Goal: Transaction & Acquisition: Purchase product/service

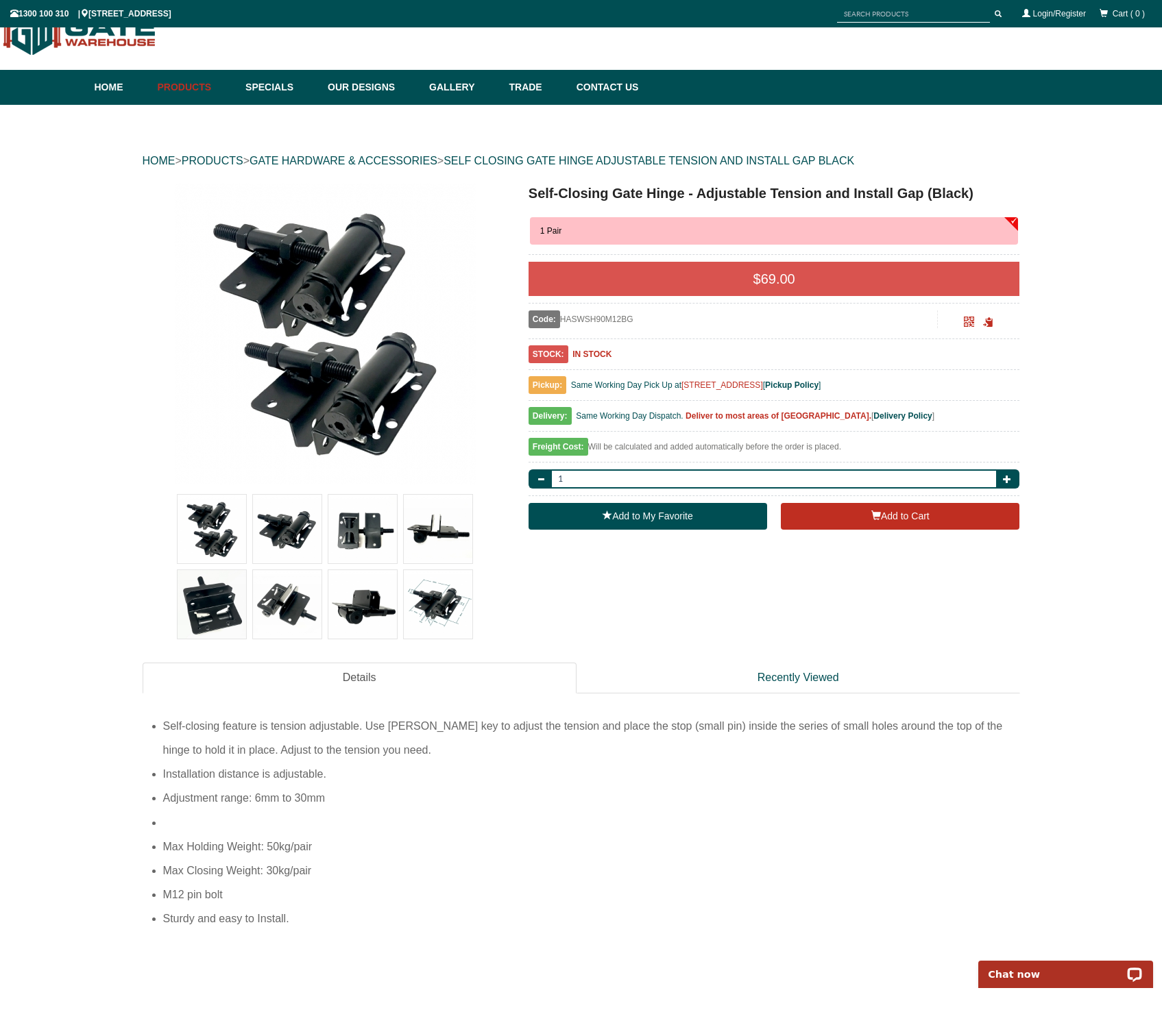
click at [307, 527] on img at bounding box center [287, 529] width 68 height 68
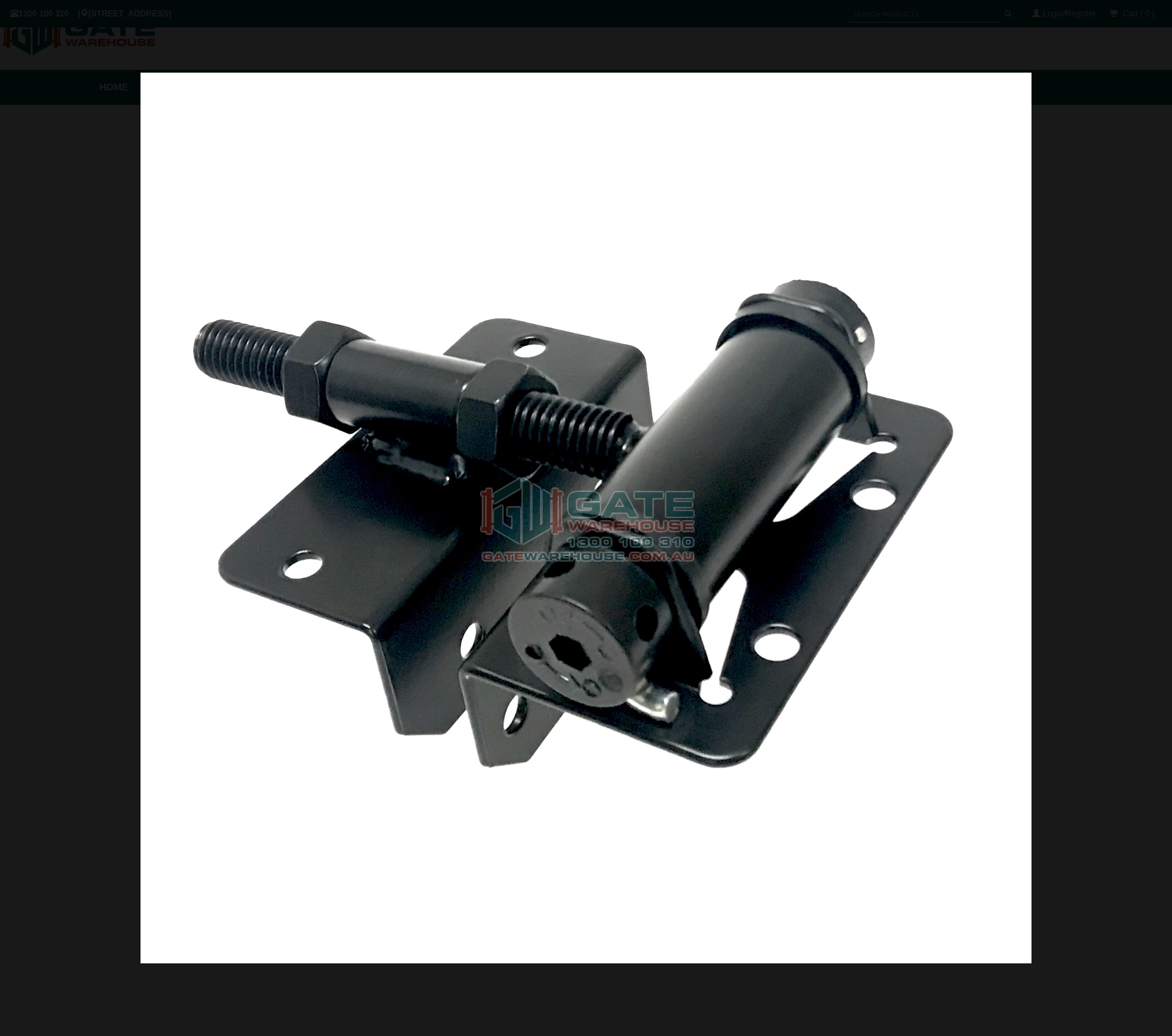
click at [139, 557] on div at bounding box center [586, 518] width 1172 height 1036
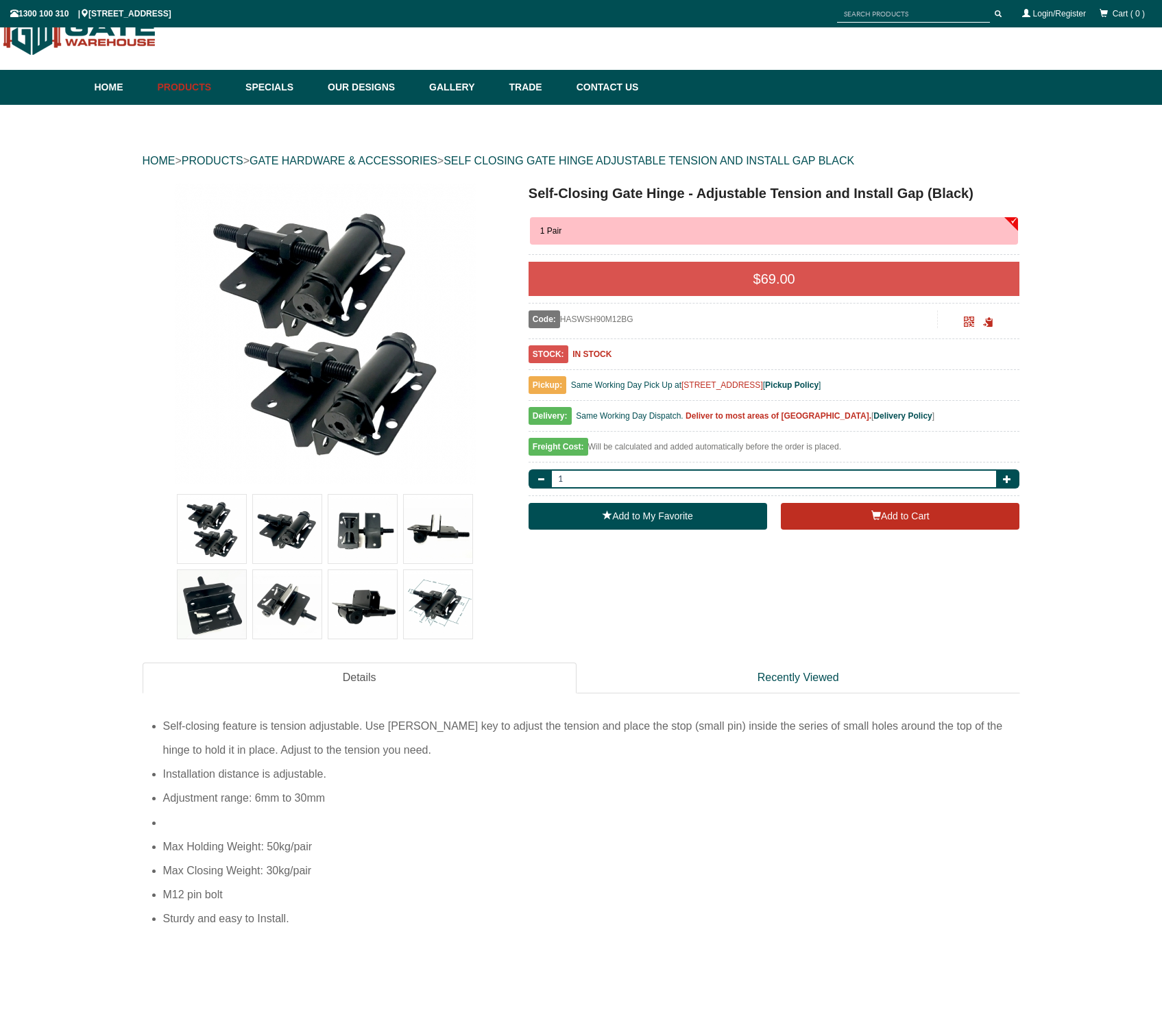
click at [457, 537] on img at bounding box center [438, 529] width 68 height 68
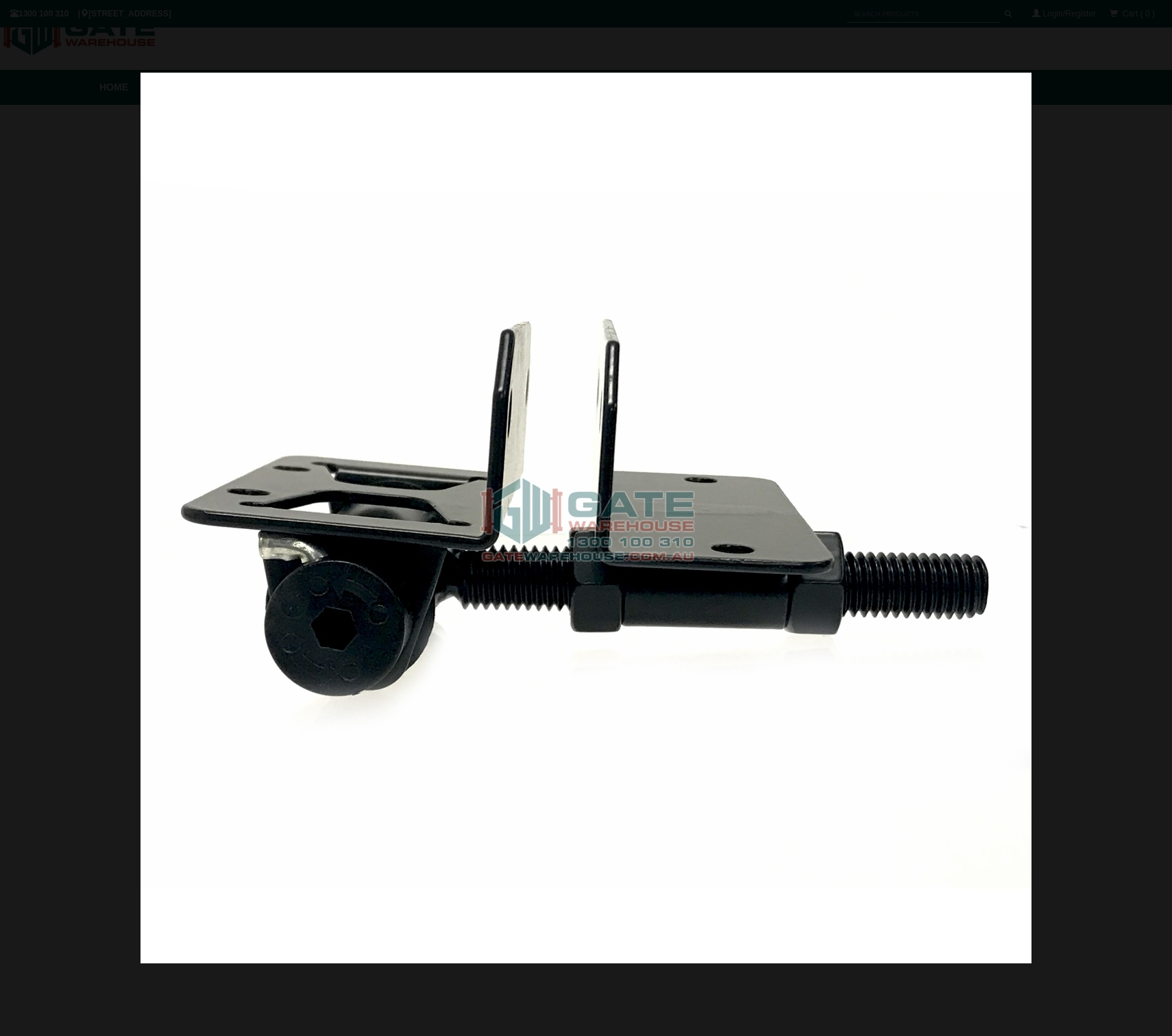
click at [453, 671] on img at bounding box center [586, 518] width 891 height 891
click at [1144, 539] on span at bounding box center [1144, 539] width 41 height 41
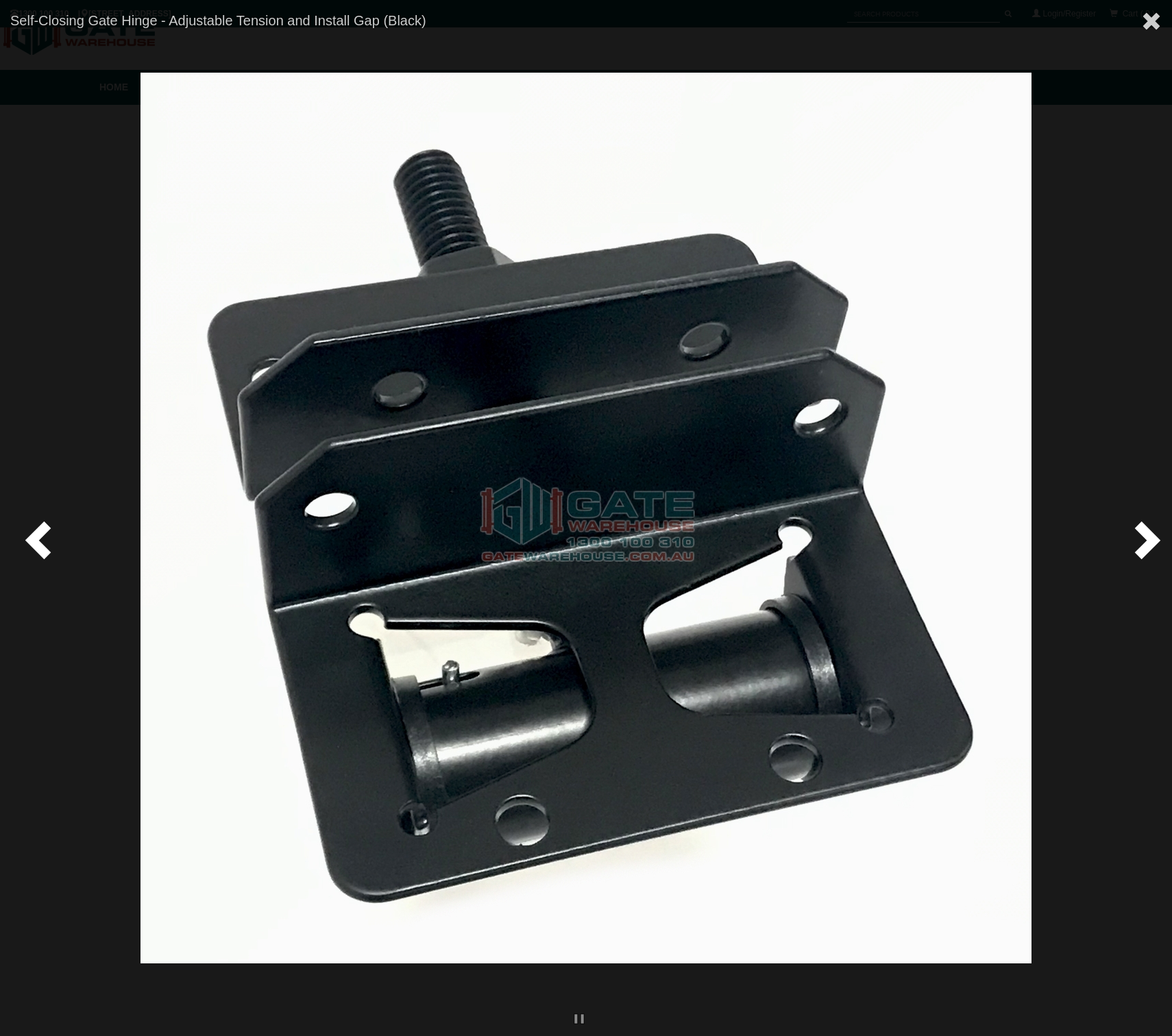
click at [1144, 539] on span at bounding box center [1144, 539] width 41 height 41
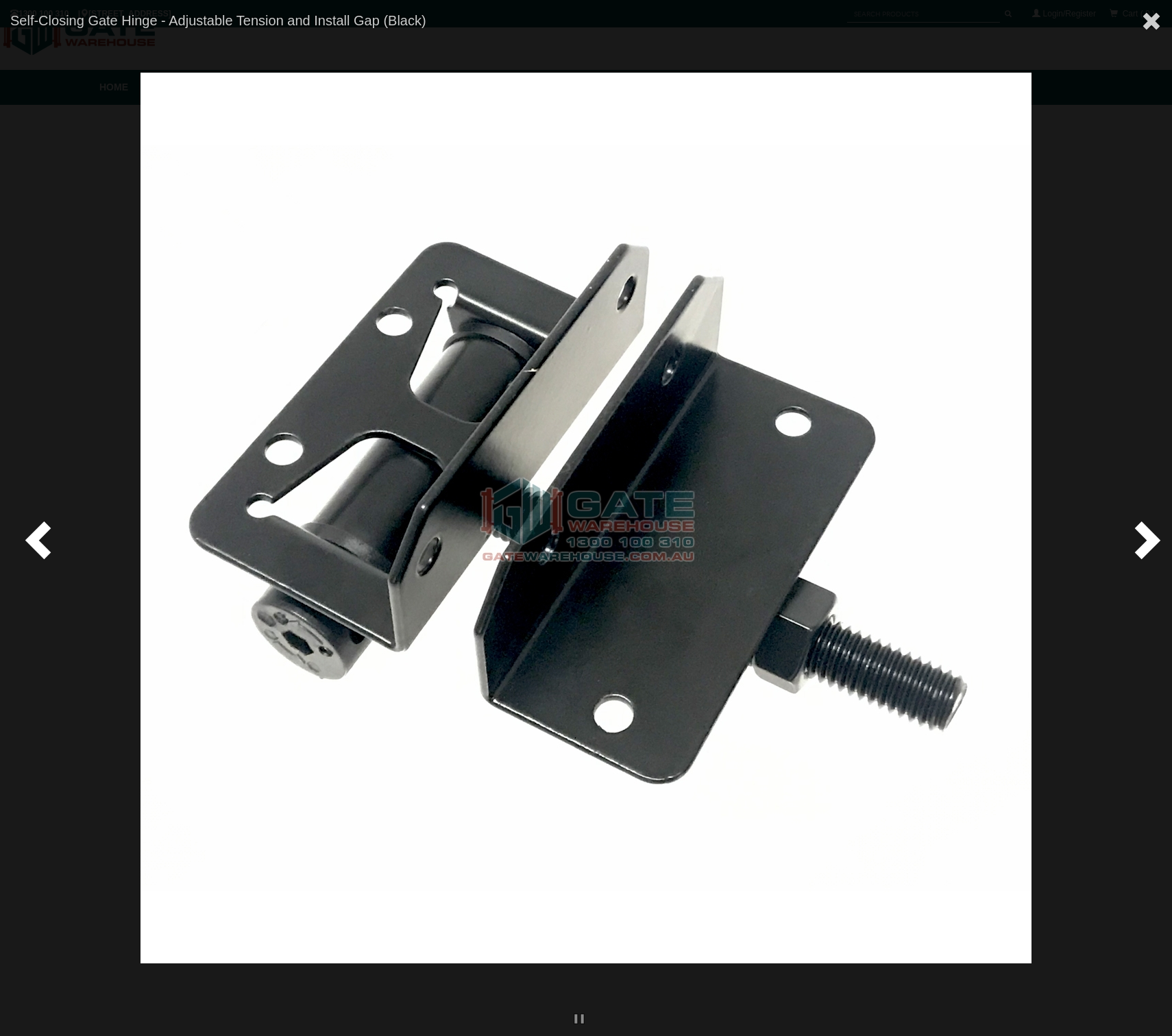
click at [1144, 539] on span at bounding box center [1144, 539] width 41 height 41
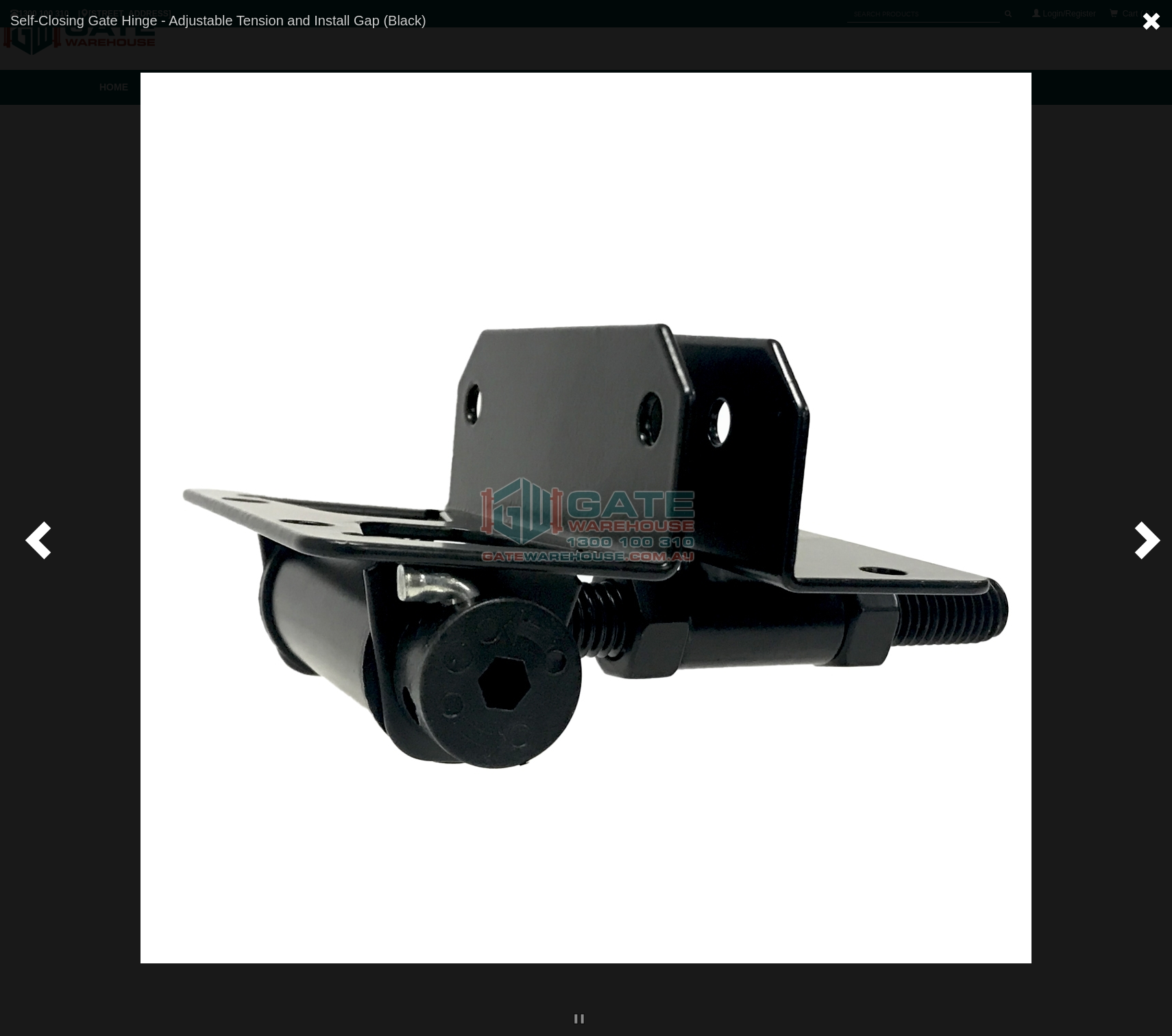
click at [1152, 22] on span at bounding box center [1151, 21] width 20 height 20
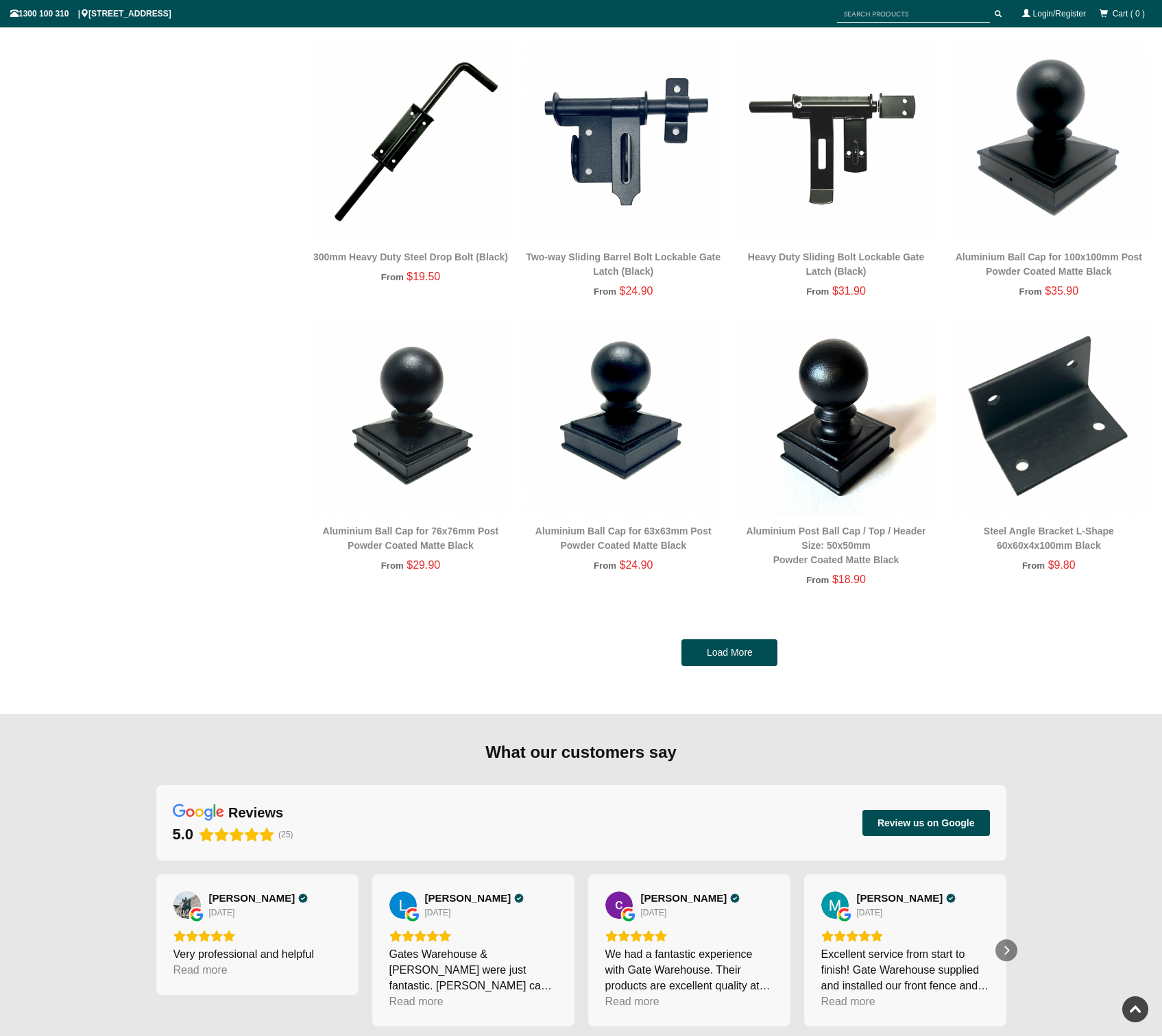
scroll to position [2521, 0]
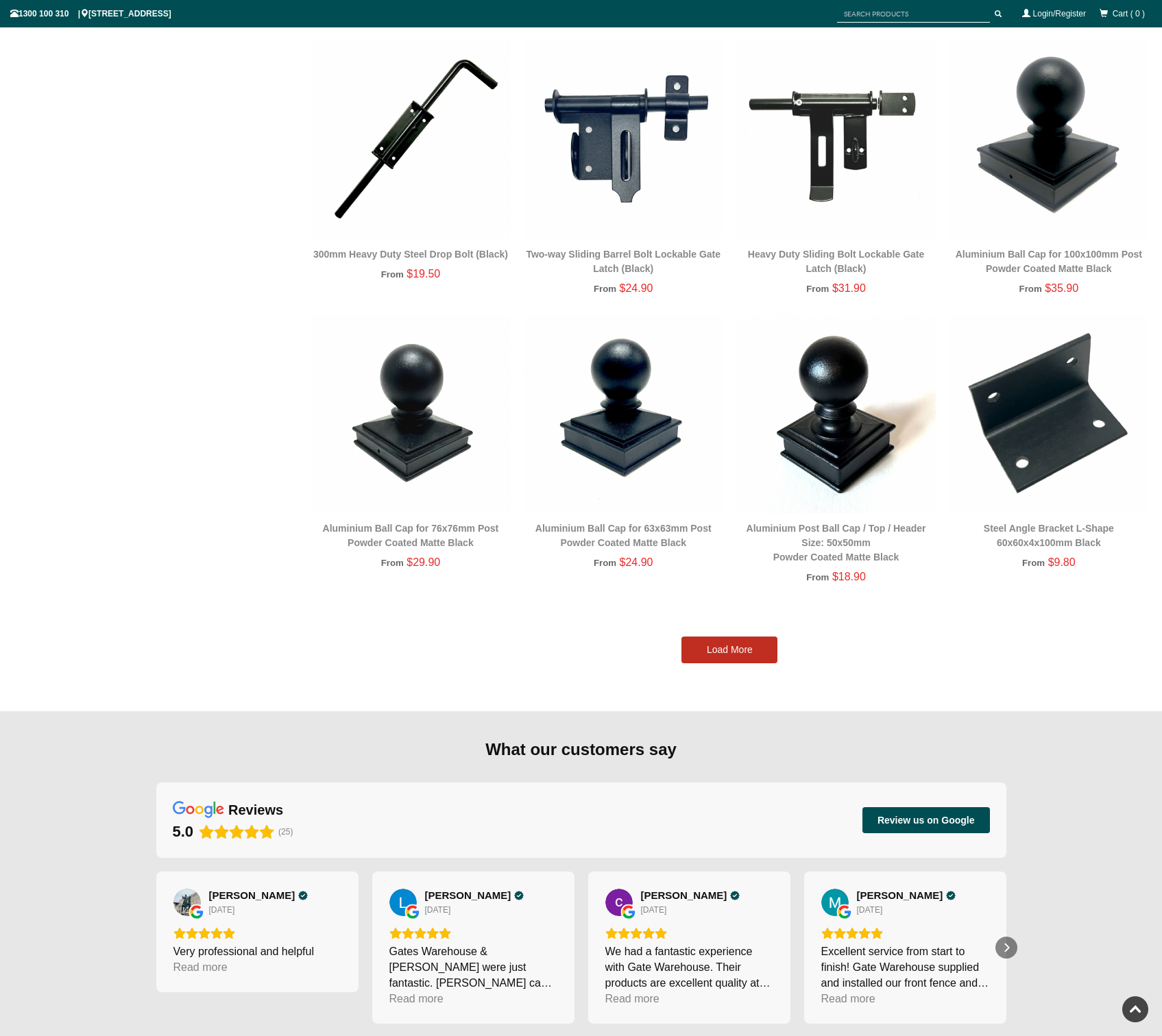
click at [727, 649] on link "Load More" at bounding box center [729, 650] width 96 height 28
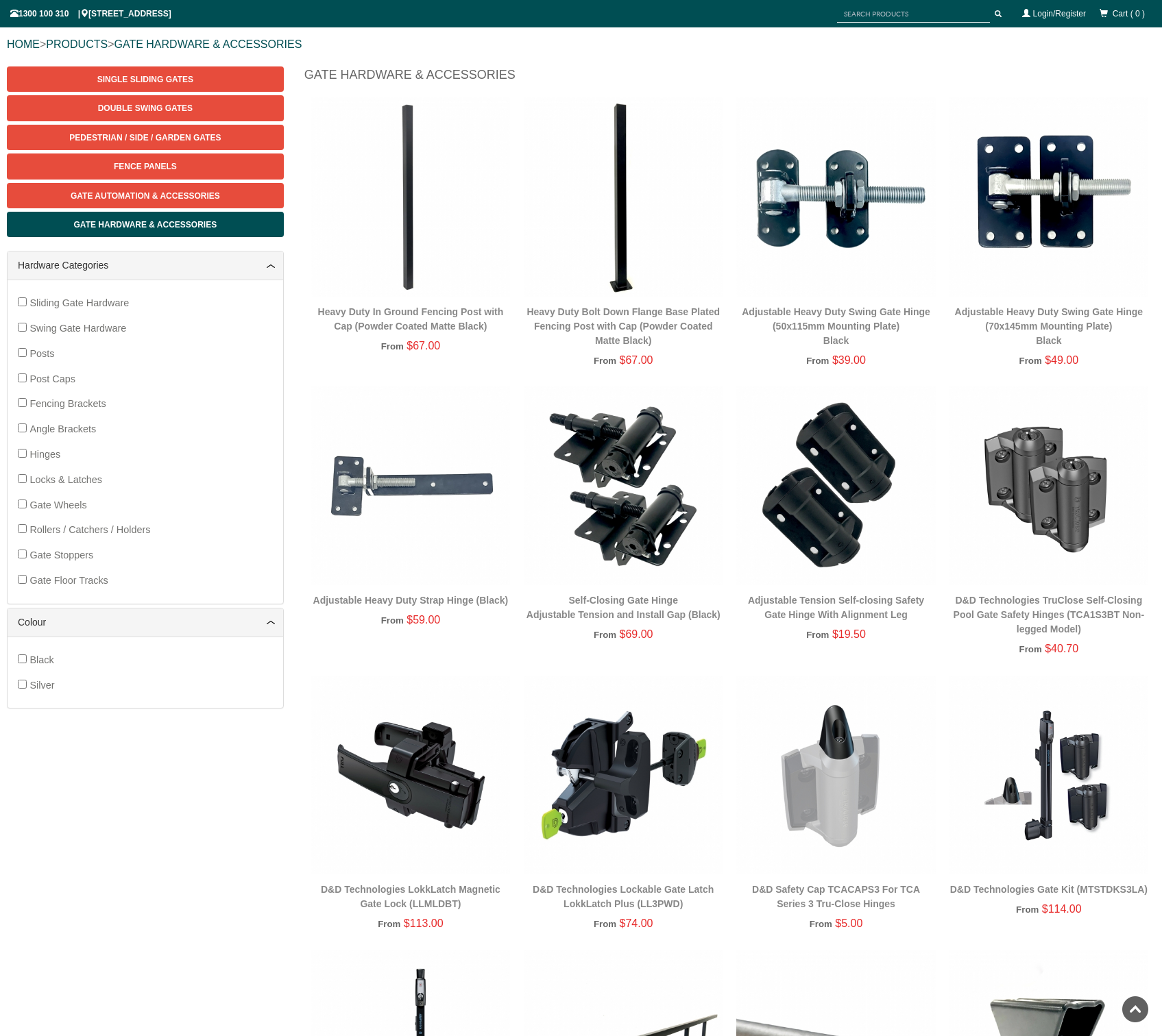
scroll to position [148, 0]
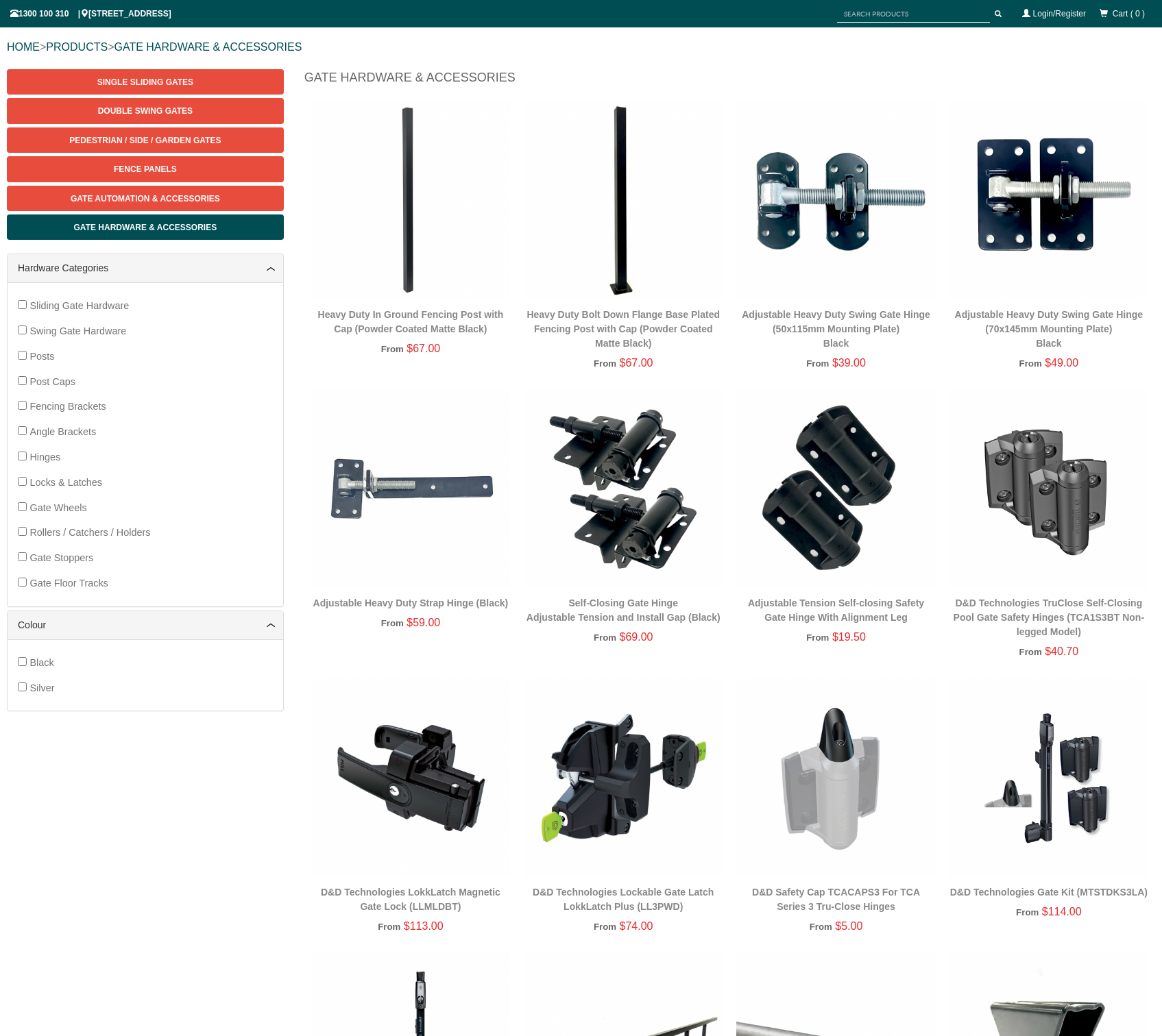
click at [641, 521] on img at bounding box center [623, 488] width 199 height 199
